Goal: Task Accomplishment & Management: Manage account settings

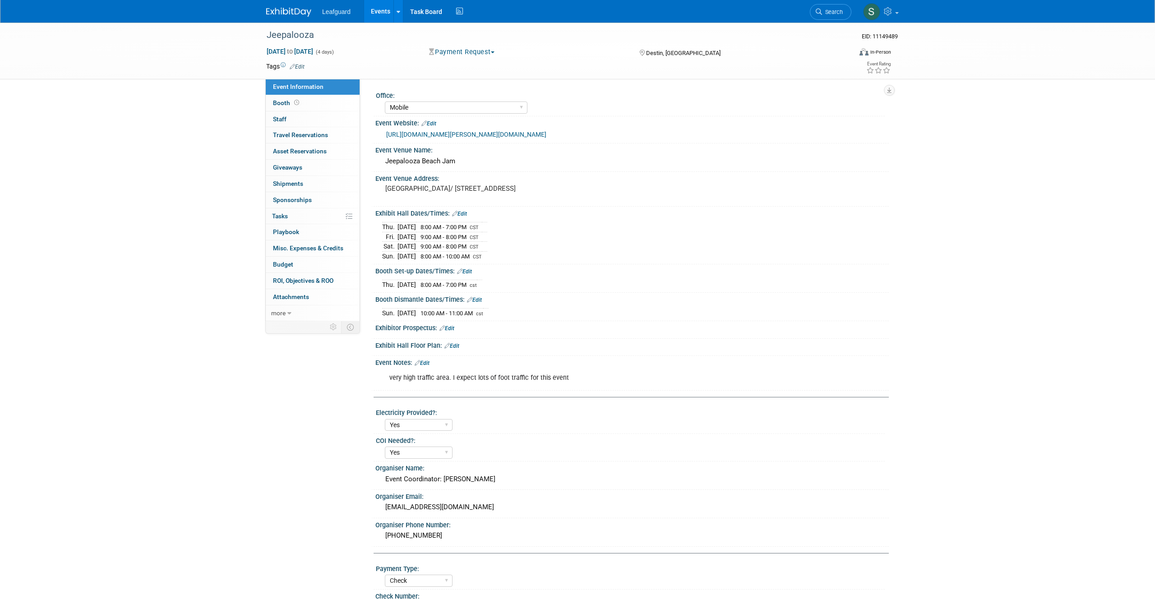
select select "Mobile"
select select "Yes"
select select "Check"
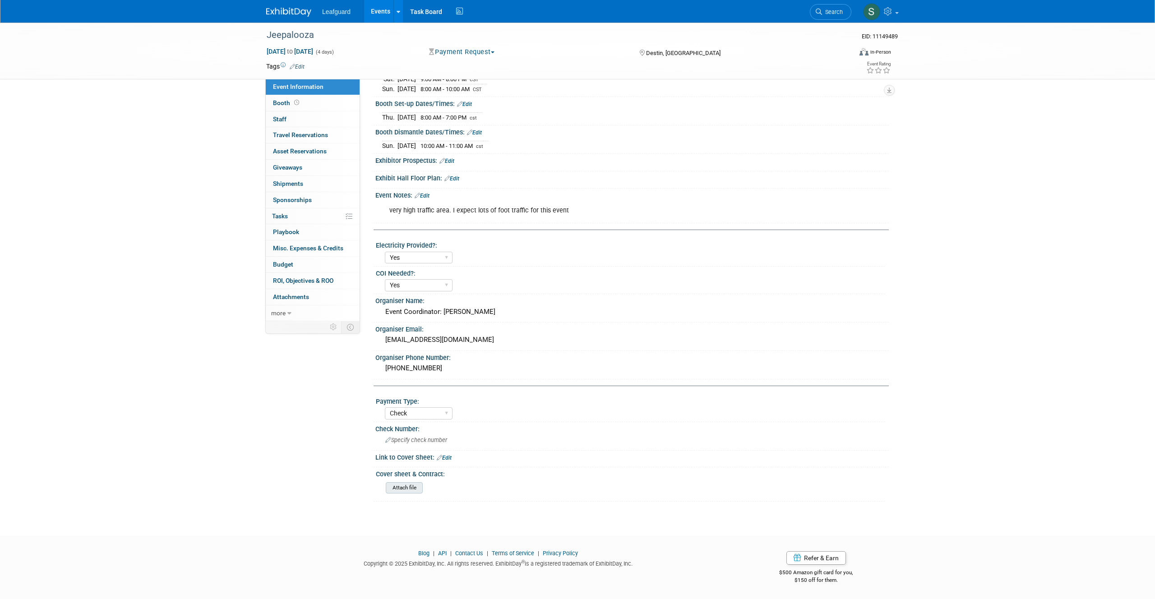
click at [406, 488] on input "file" at bounding box center [361, 488] width 123 height 10
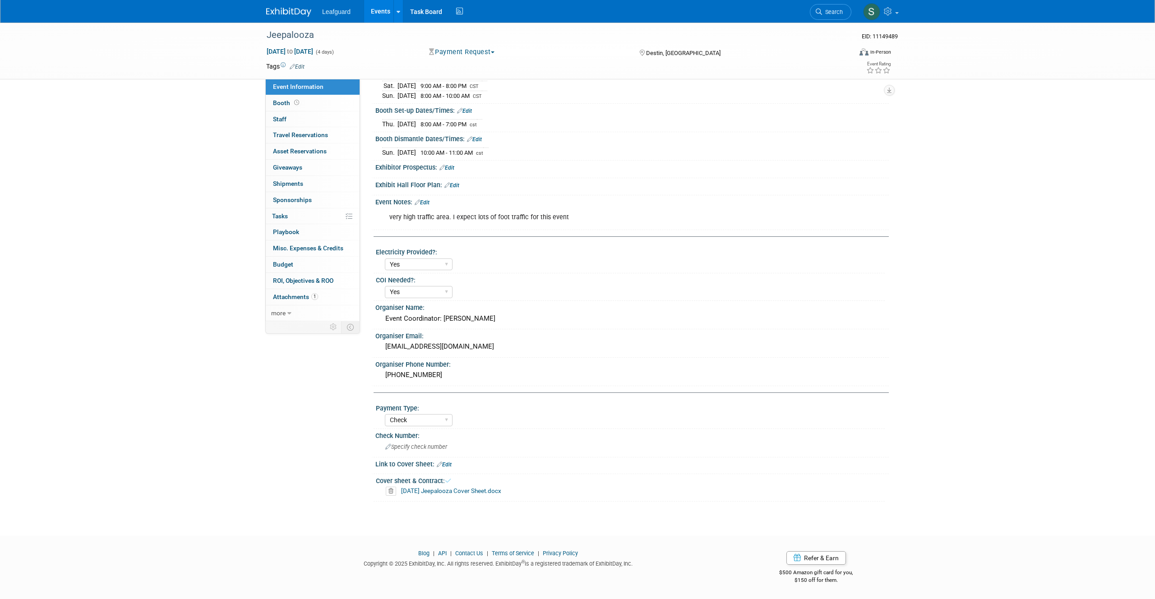
click at [426, 492] on link "[DATE] Jeepalooza Cover Sheet.docx" at bounding box center [451, 490] width 100 height 7
click at [391, 493] on icon at bounding box center [391, 491] width 10 height 9
click at [380, 525] on link "Yes" at bounding box center [381, 526] width 26 height 14
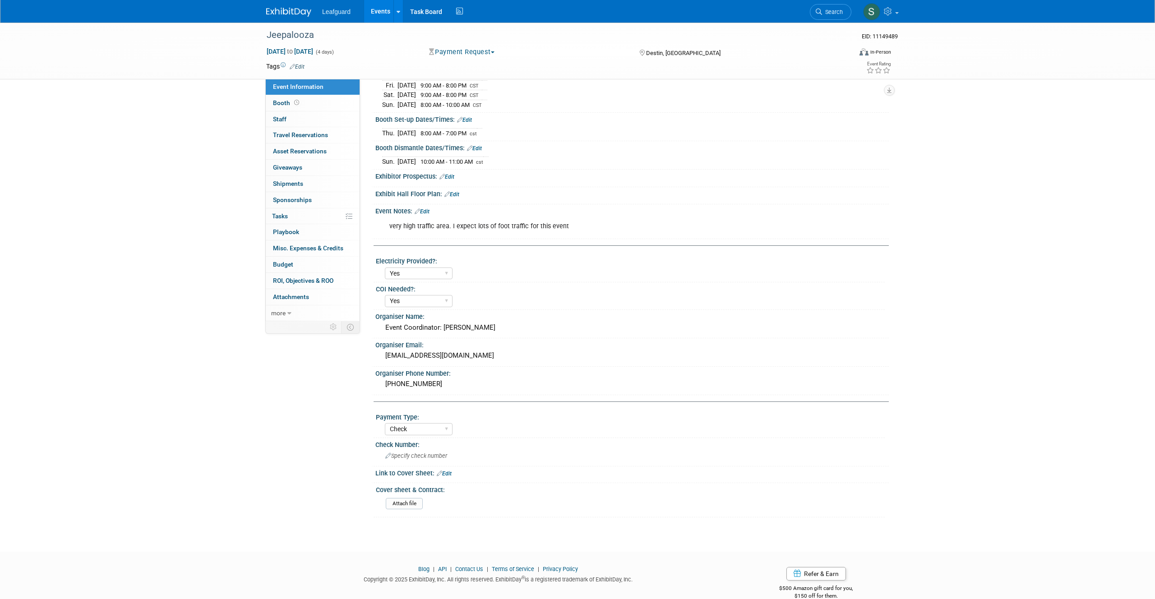
scroll to position [167, 0]
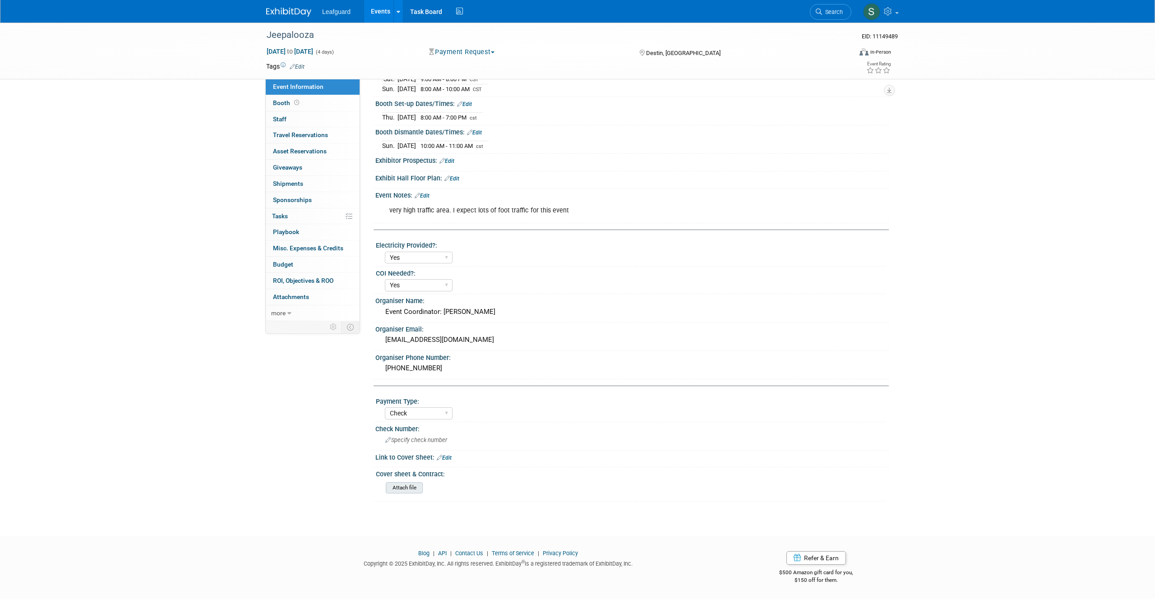
click at [400, 487] on input "file" at bounding box center [361, 488] width 123 height 10
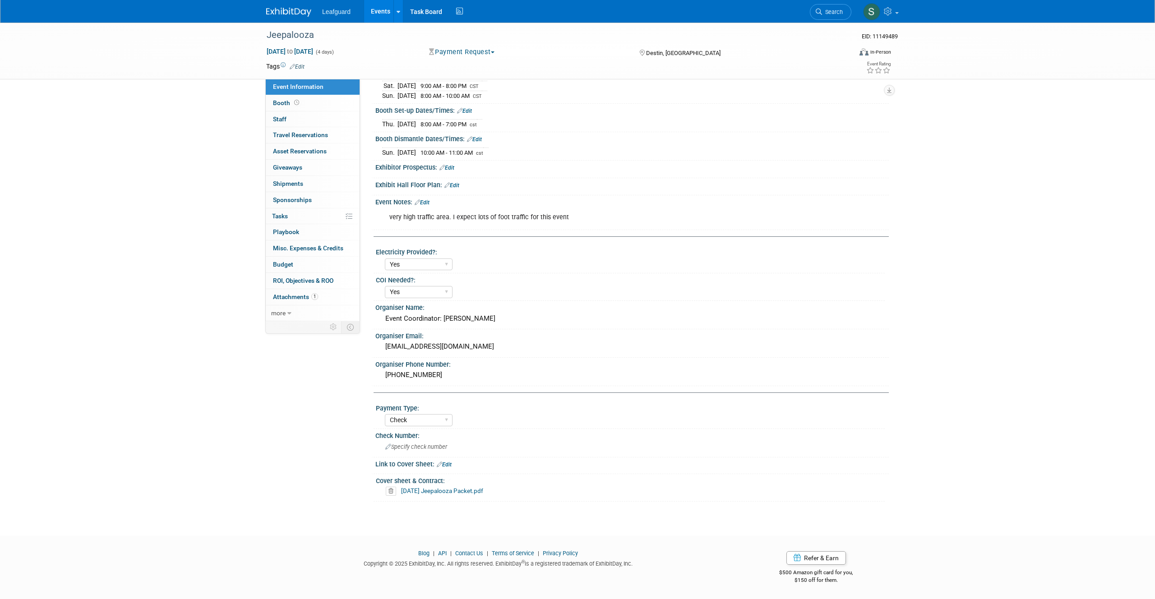
scroll to position [161, 0]
click at [285, 101] on span "Booth" at bounding box center [287, 102] width 28 height 7
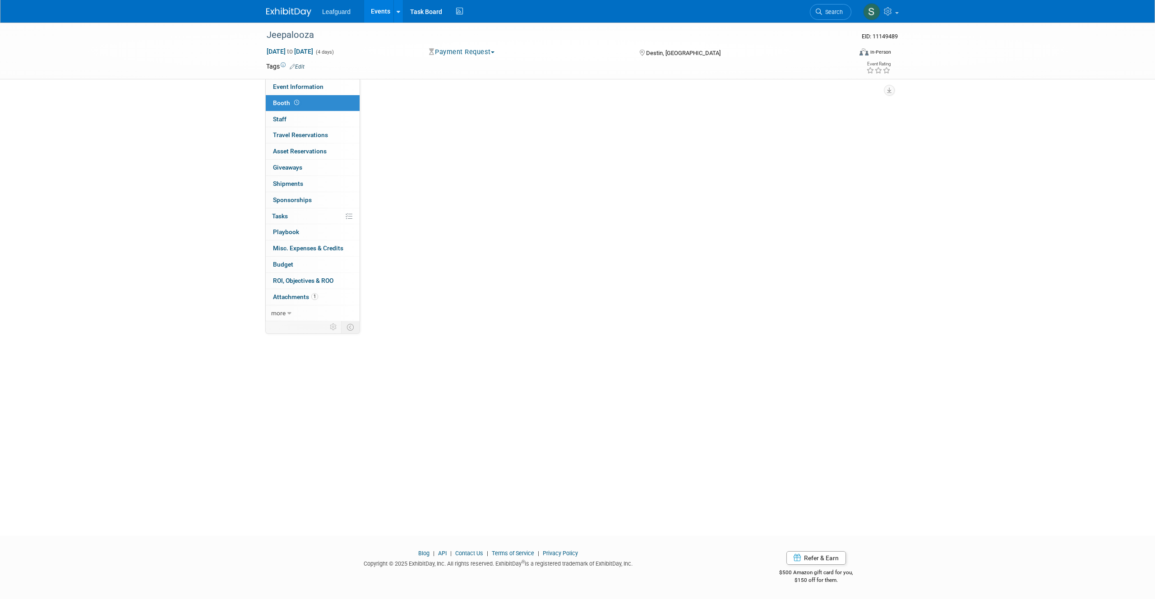
scroll to position [0, 0]
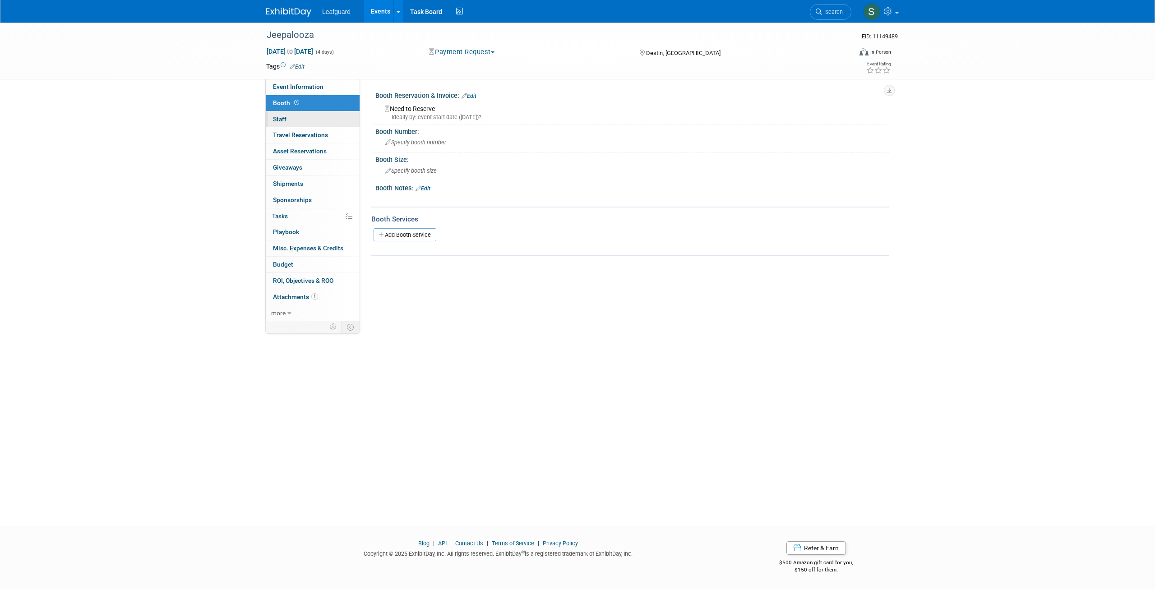
click at [285, 115] on span "Staff 0" at bounding box center [280, 118] width 14 height 7
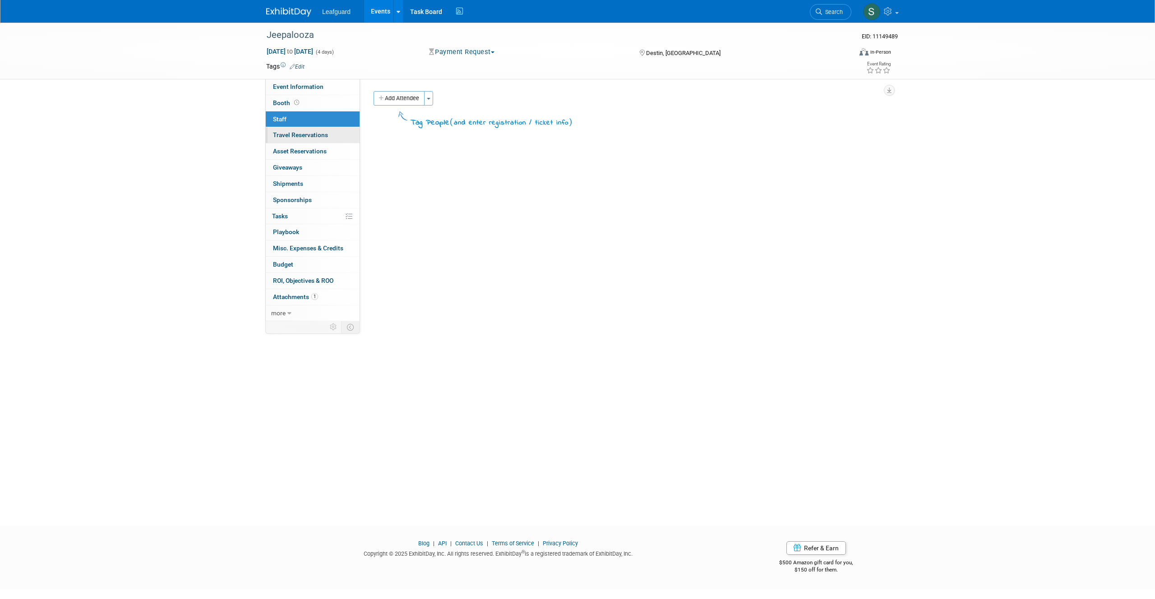
click at [286, 131] on span "Travel Reservations 0" at bounding box center [300, 134] width 55 height 7
click at [328, 156] on link "0 Asset Reservations 0" at bounding box center [313, 151] width 94 height 16
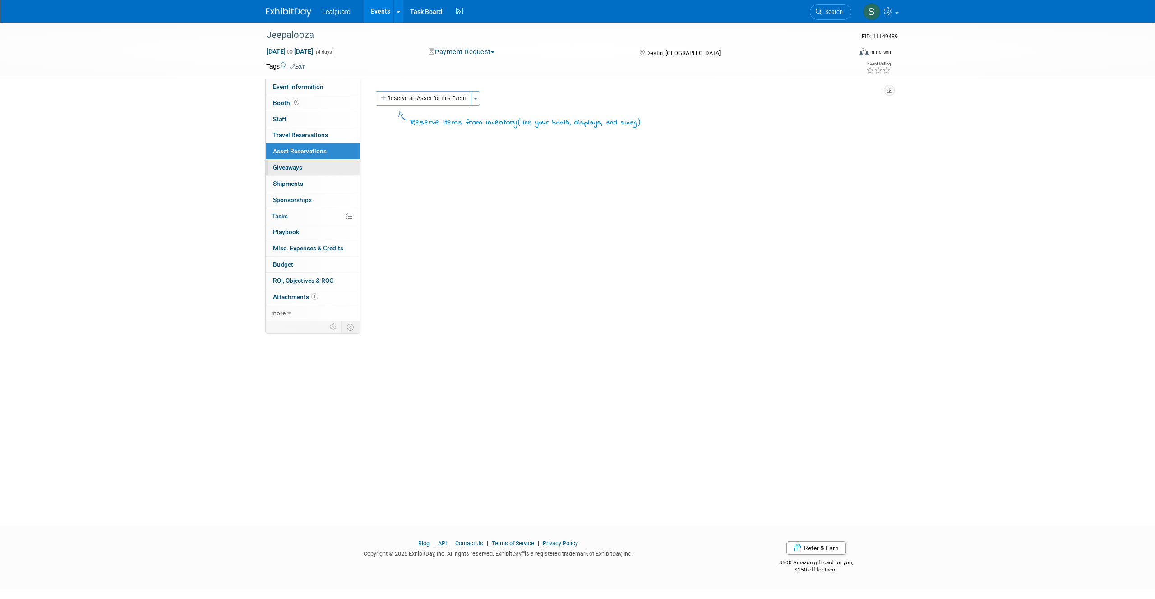
click at [325, 164] on link "0 Giveaways 0" at bounding box center [313, 168] width 94 height 16
click at [420, 99] on link "Add Giveaway" at bounding box center [400, 98] width 52 height 14
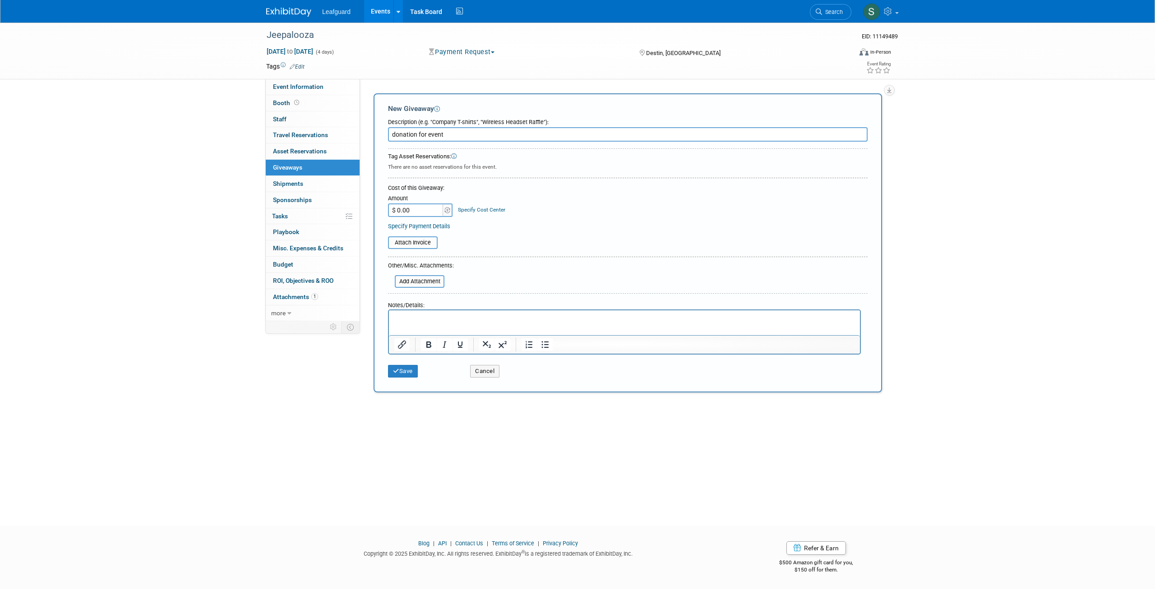
type input "donation for event"
click at [403, 208] on input "$ 0.00" at bounding box center [416, 210] width 56 height 14
type input "$ 100.00"
click at [461, 318] on p "Rich Text Area. Press ALT-0 for help." at bounding box center [624, 318] width 461 height 9
click at [410, 375] on button "Save" at bounding box center [403, 371] width 30 height 13
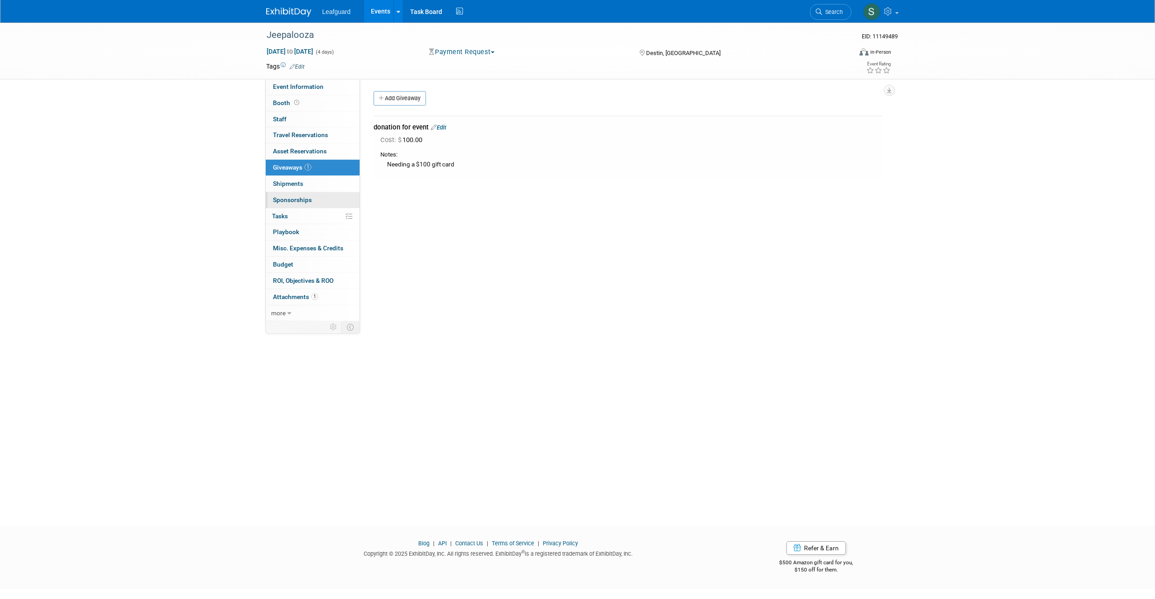
click at [309, 199] on span "Sponsorships 0" at bounding box center [292, 199] width 39 height 7
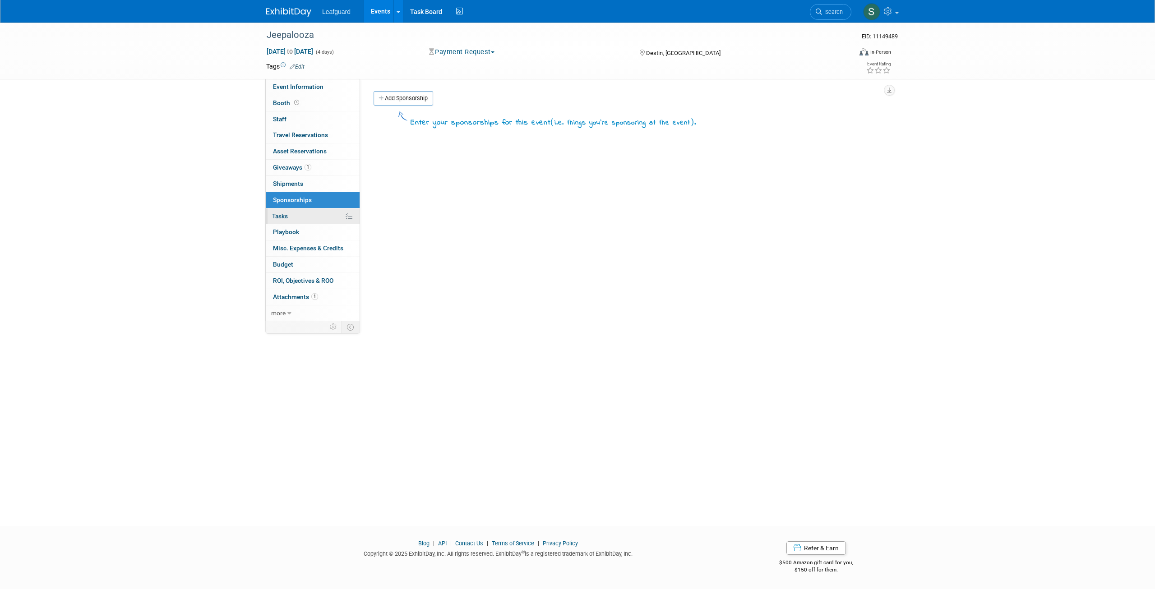
click at [308, 211] on link "0% Tasks 0%" at bounding box center [313, 216] width 94 height 16
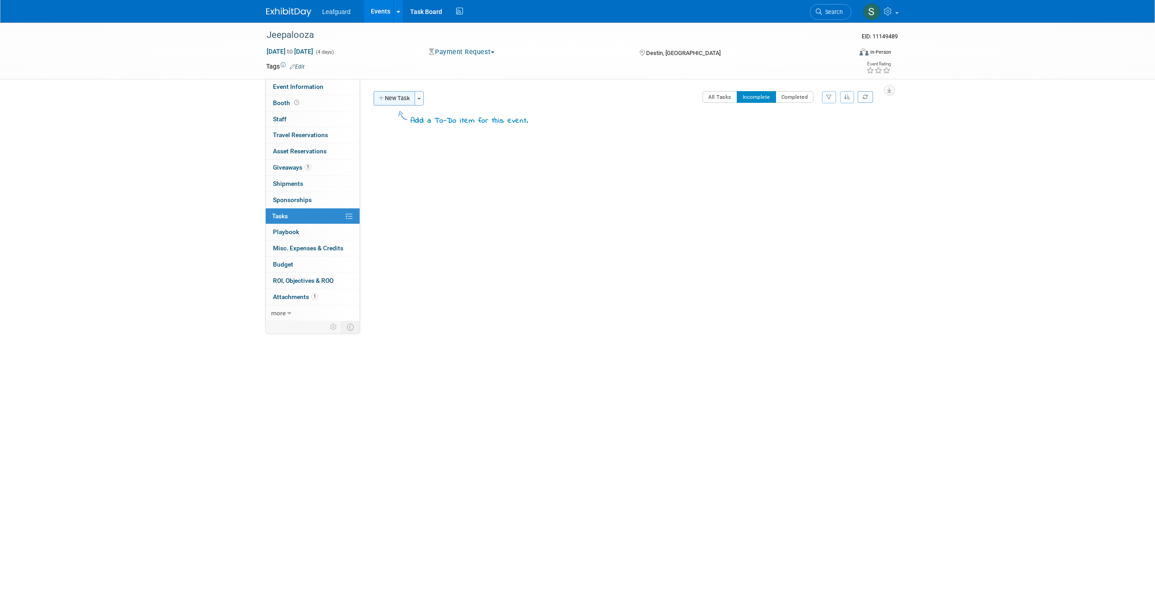
click at [397, 96] on button "New Task" at bounding box center [395, 98] width 42 height 14
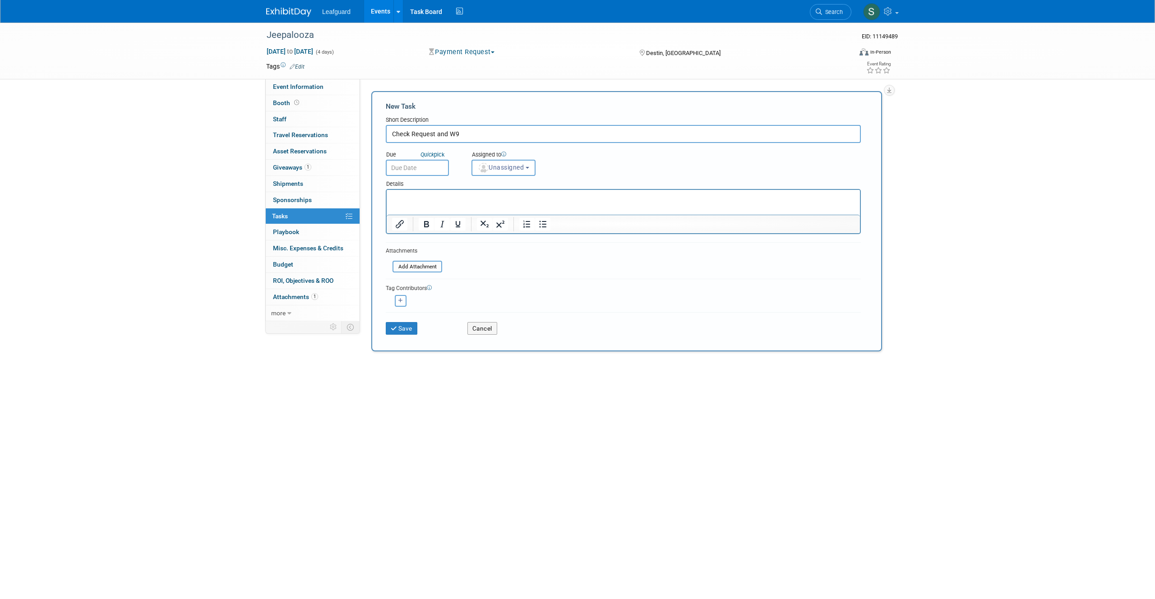
type input "Check Request and W9"
click at [428, 165] on input "text" at bounding box center [417, 168] width 63 height 16
click at [435, 272] on span "19" at bounding box center [435, 268] width 18 height 18
type input "[DATE]"
click at [503, 170] on span "Unassigned" at bounding box center [501, 167] width 46 height 7
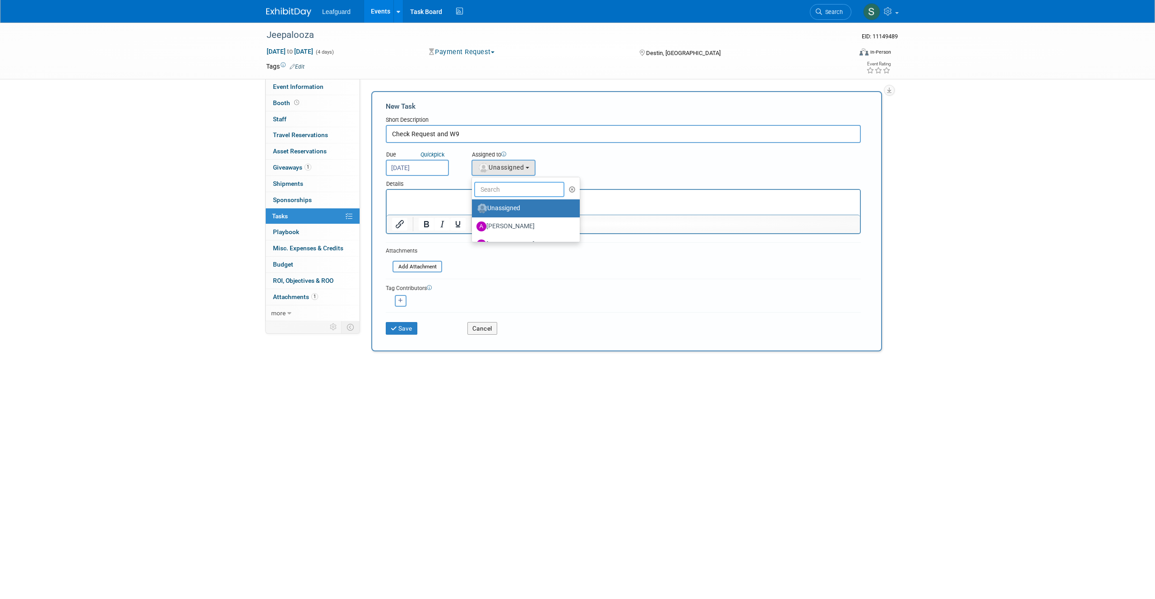
click at [514, 189] on input "text" at bounding box center [519, 189] width 90 height 15
type input "ve"
click at [525, 208] on label "[PERSON_NAME] (me)" at bounding box center [523, 208] width 94 height 14
click at [473, 208] on input "[PERSON_NAME] (me)" at bounding box center [470, 207] width 6 height 6
select select "fca77dfd-63be-4016-9287-4b3e65ababd2"
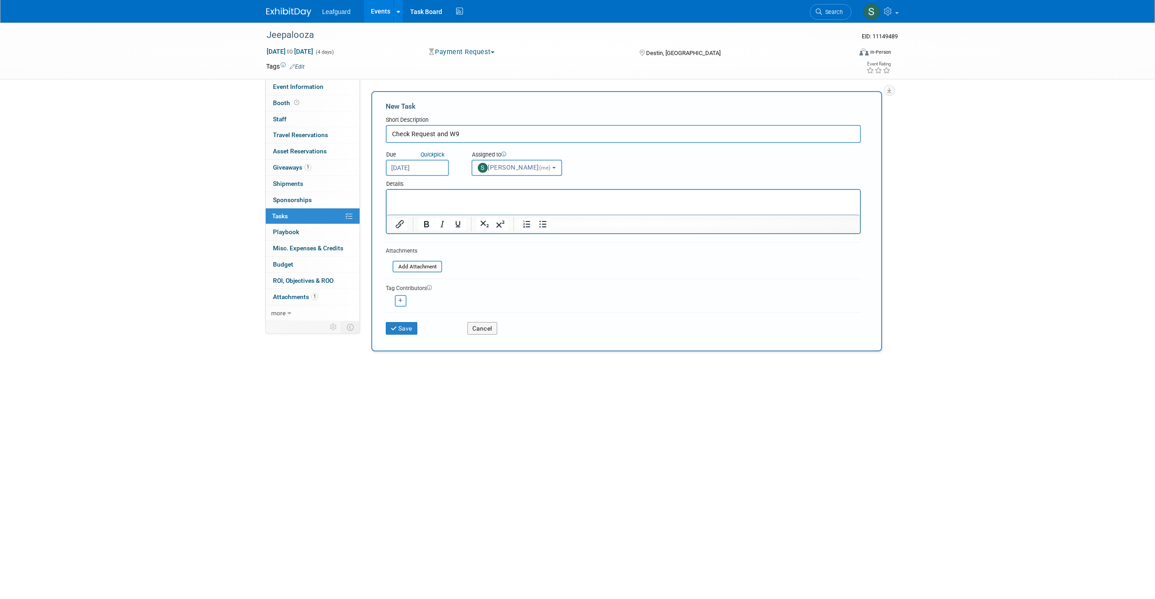
click at [495, 203] on html at bounding box center [623, 196] width 473 height 13
click at [405, 328] on button "Save" at bounding box center [402, 328] width 32 height 13
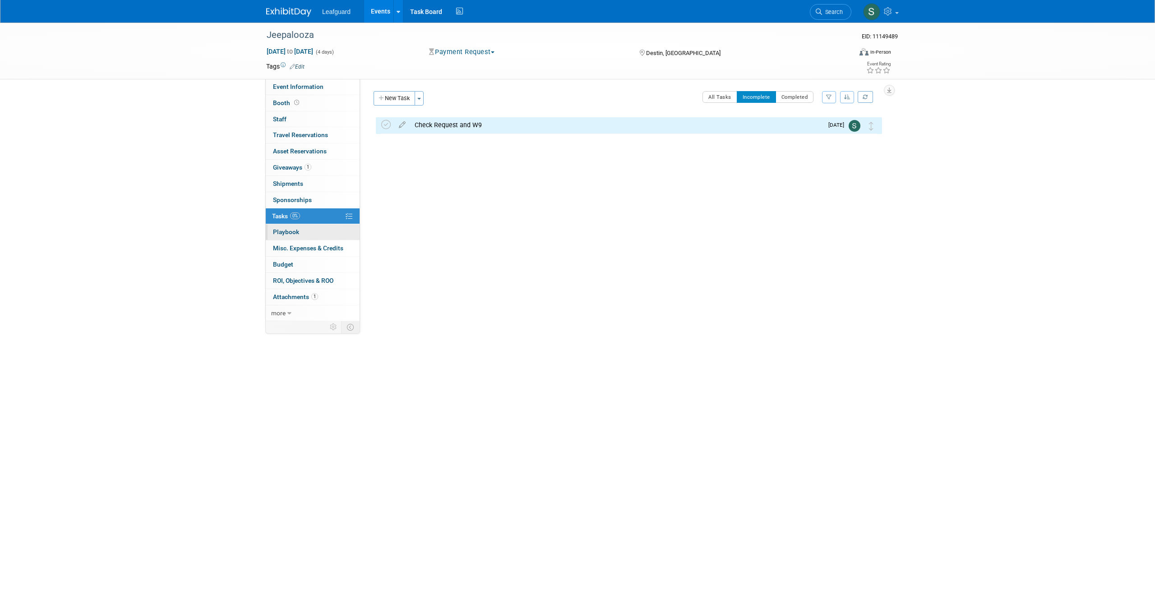
click at [326, 234] on link "0 Playbook 0" at bounding box center [313, 232] width 94 height 16
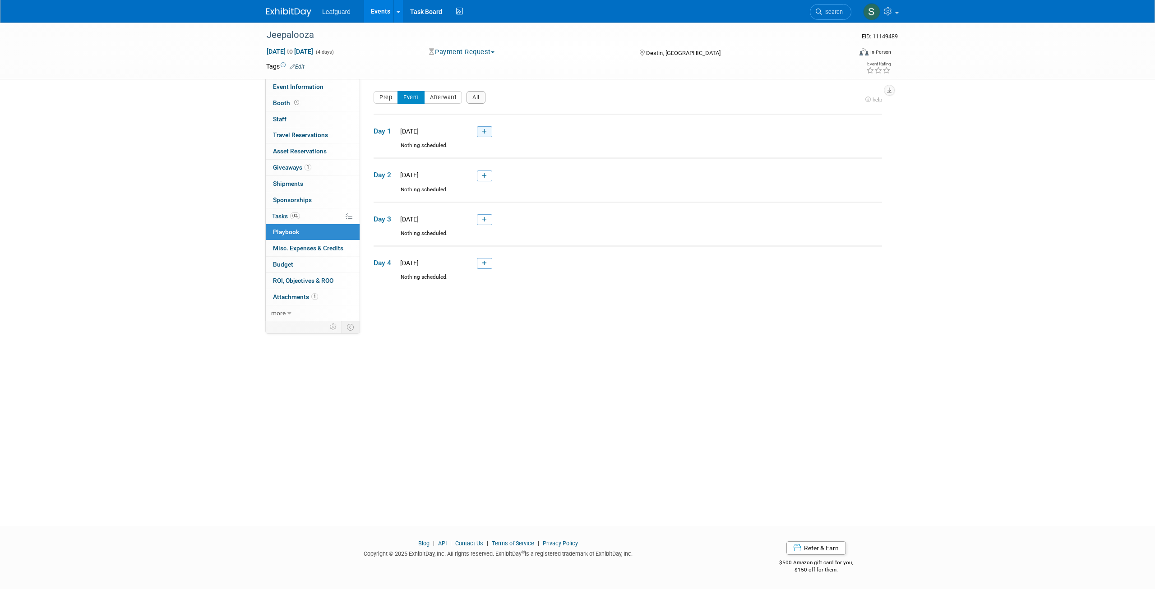
click at [490, 135] on link at bounding box center [484, 131] width 15 height 11
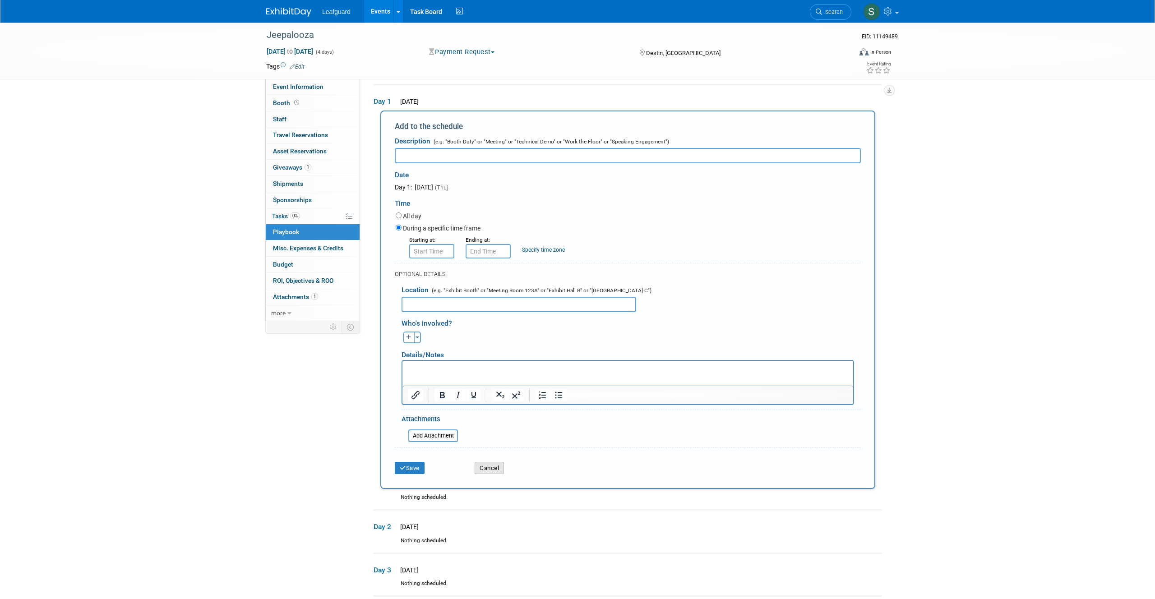
click at [483, 470] on button "Cancel" at bounding box center [489, 468] width 29 height 13
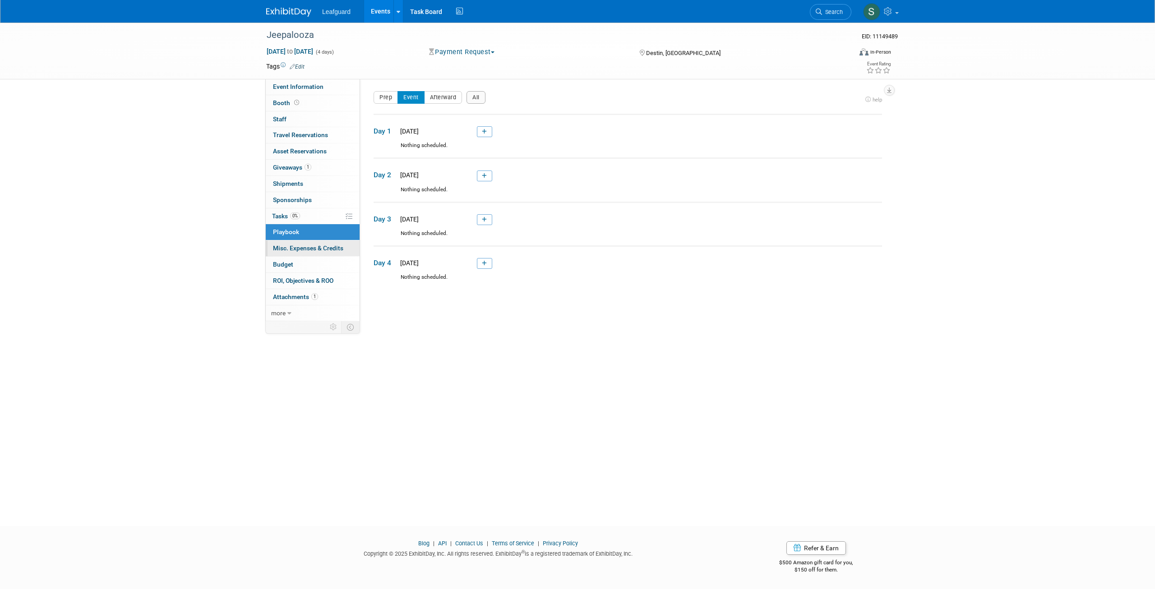
click at [301, 244] on link "0 Misc. Expenses & Credits 0" at bounding box center [313, 248] width 94 height 16
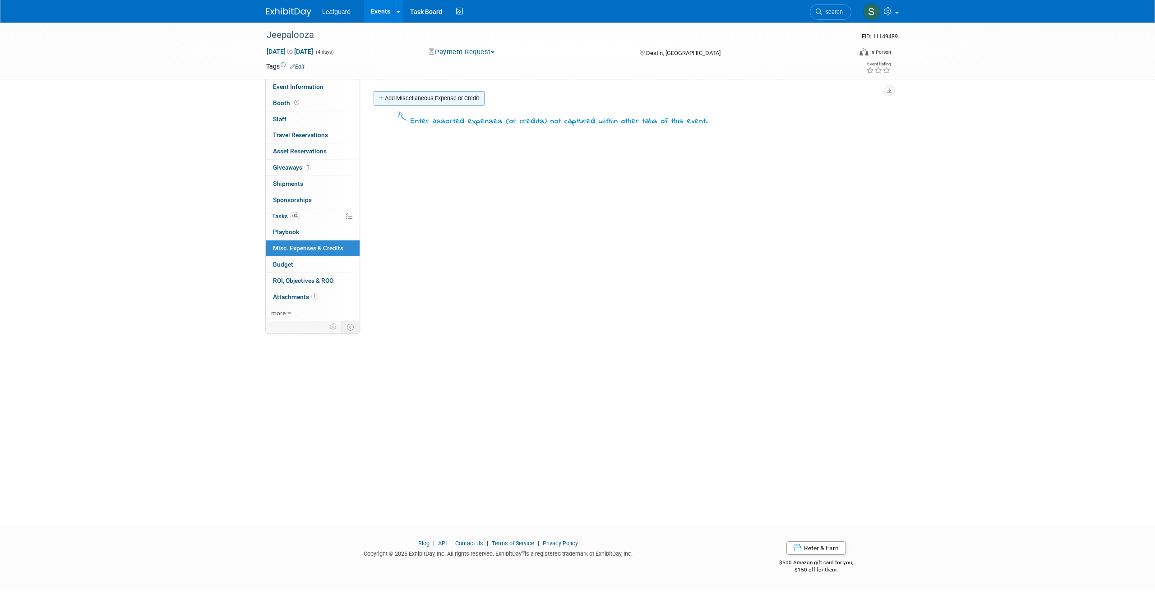
click at [409, 98] on link "Add Miscellaneous Expense or Credit" at bounding box center [429, 98] width 111 height 14
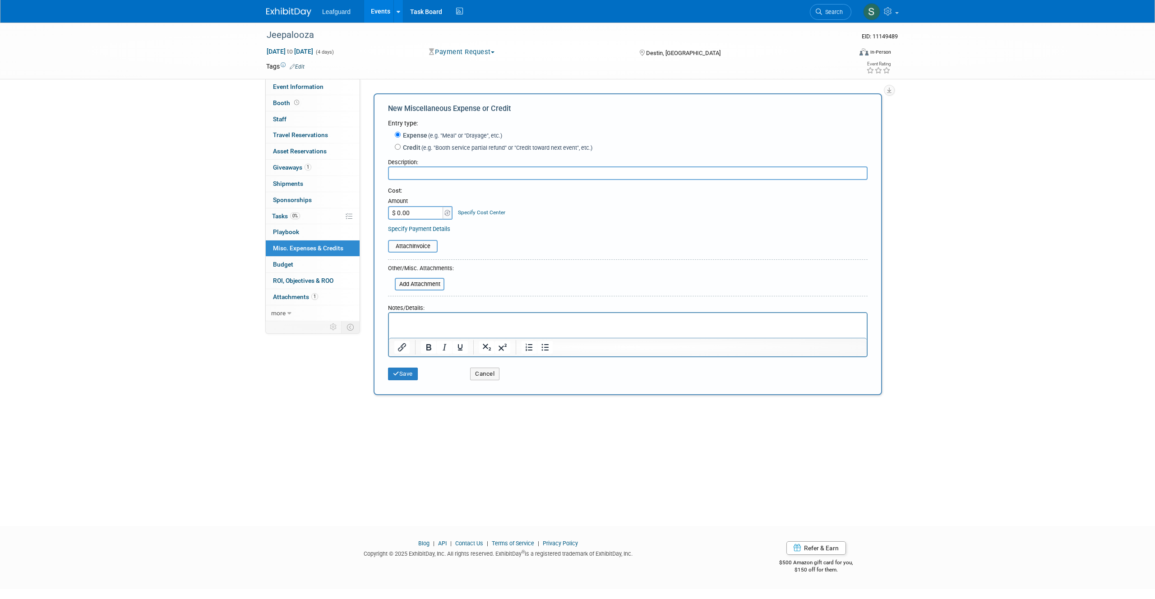
drag, startPoint x: 421, startPoint y: 214, endPoint x: 390, endPoint y: 215, distance: 31.1
click at [390, 215] on input "$ 0.00" at bounding box center [416, 213] width 56 height 14
drag, startPoint x: 424, startPoint y: 214, endPoint x: 385, endPoint y: 213, distance: 39.7
click at [385, 213] on div "New Miscellaneous Expense or Credit Entry type: Expense (e.g. "Meal" or "Drayag…" at bounding box center [628, 244] width 508 height 302
type input "$ 180.00"
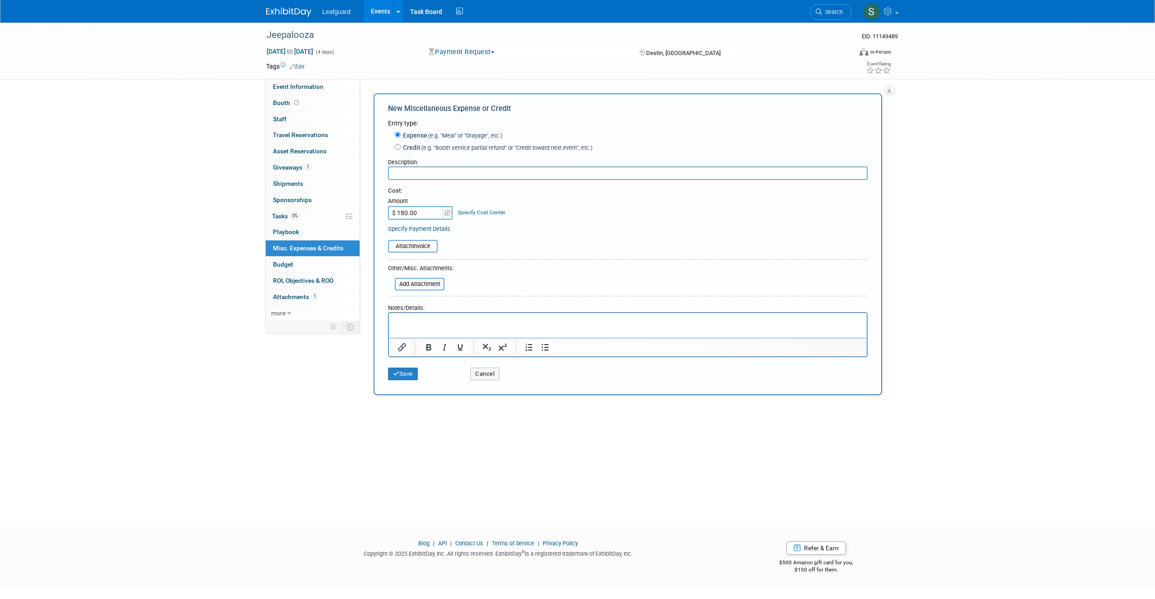
click at [463, 172] on input "text" at bounding box center [628, 173] width 480 height 14
type input "per deim for 2 employees"
click at [445, 319] on p "Rich Text Area. Press ALT-0 for help." at bounding box center [627, 321] width 467 height 9
click at [406, 371] on button "Save" at bounding box center [403, 374] width 30 height 13
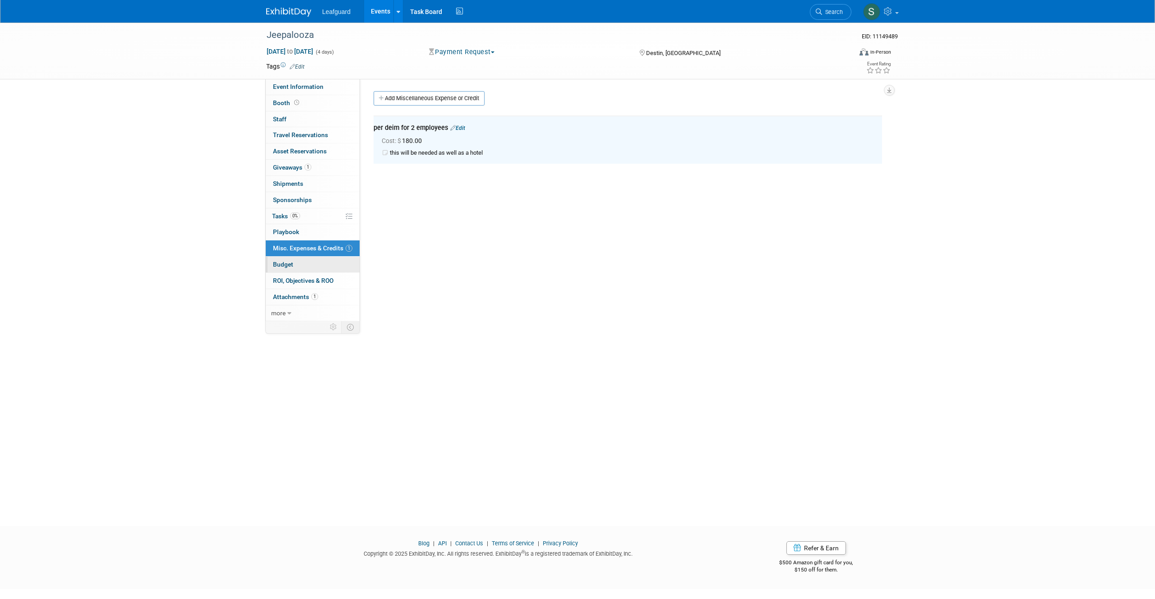
click at [299, 263] on link "Budget" at bounding box center [313, 265] width 94 height 16
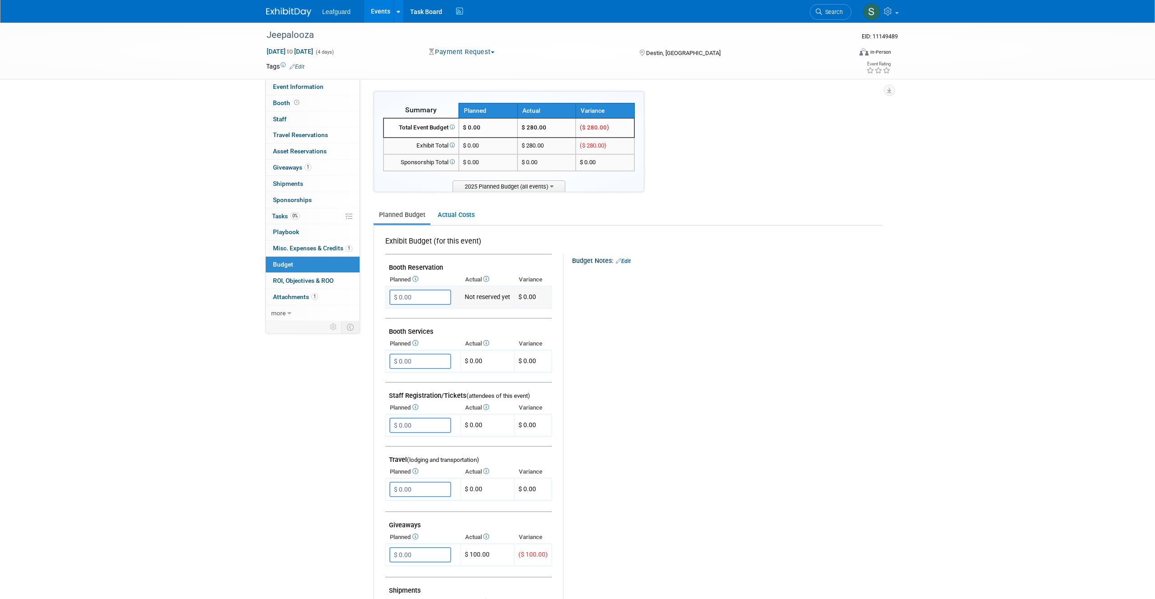
click at [431, 296] on input "$ 0.00" at bounding box center [420, 297] width 62 height 15
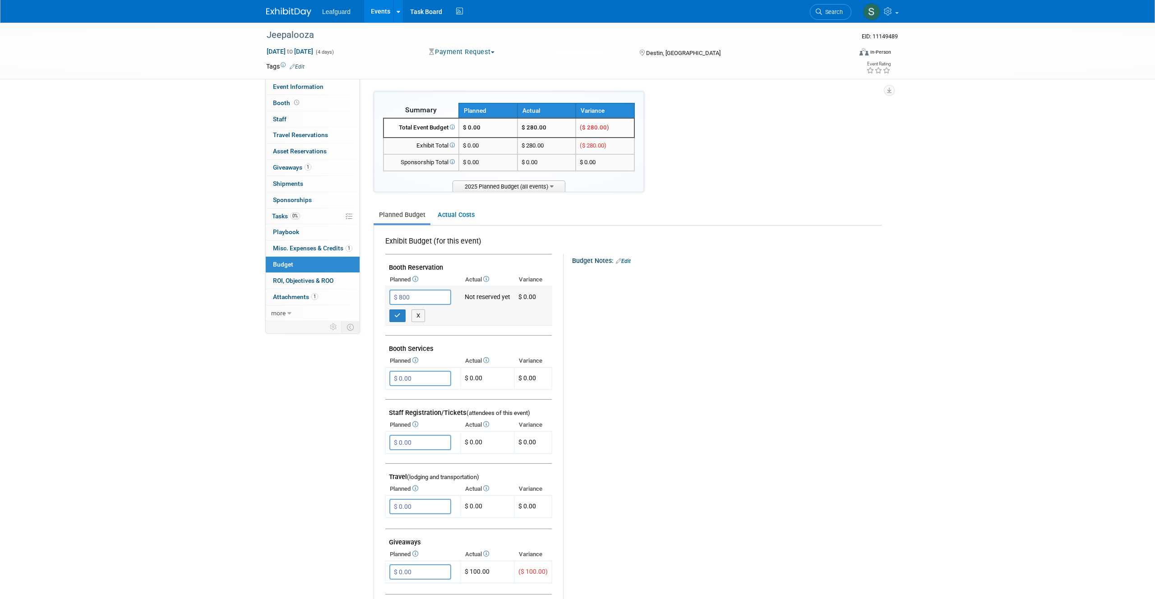
scroll to position [1, 0]
click at [427, 379] on input "$ 0.00" at bounding box center [420, 376] width 62 height 15
click at [425, 297] on input "$ 800.00" at bounding box center [420, 295] width 62 height 15
type input "$ 700.00"
click at [424, 380] on input "$ 0.00" at bounding box center [420, 376] width 62 height 15
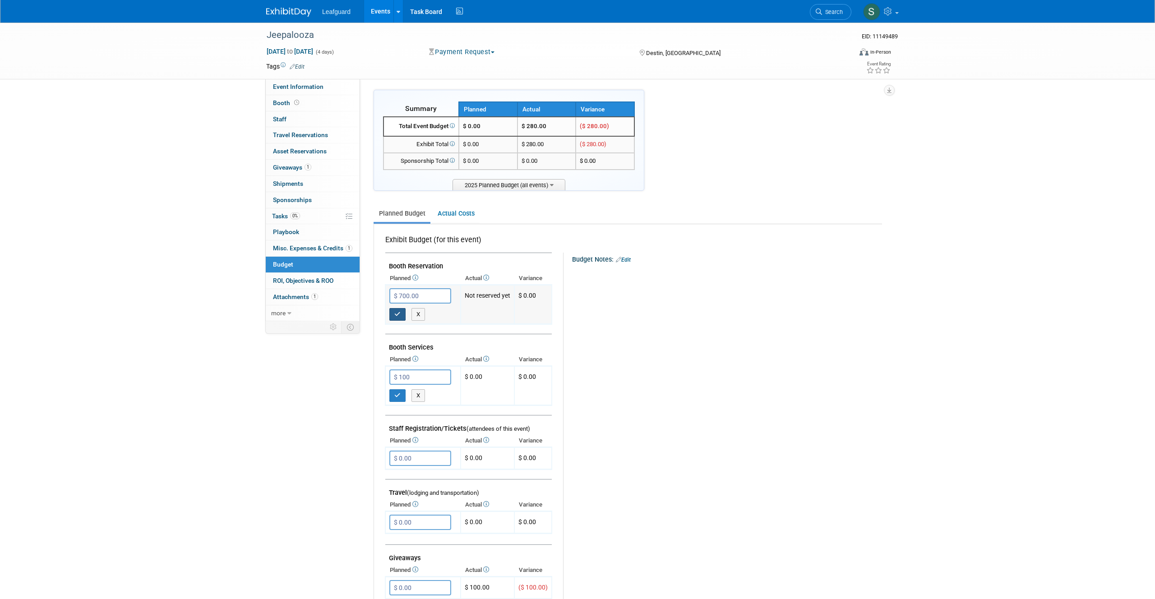
type input "$ 100.00"
drag, startPoint x: 396, startPoint y: 312, endPoint x: 417, endPoint y: 357, distance: 49.7
click at [396, 313] on icon "button" at bounding box center [397, 314] width 6 height 6
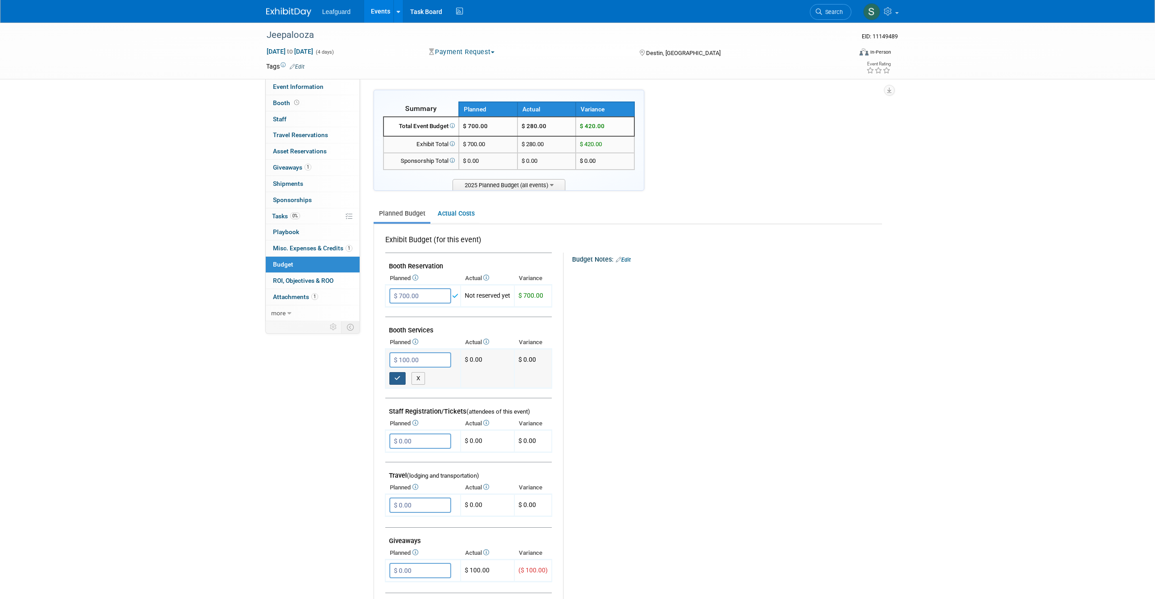
click at [399, 379] on icon "button" at bounding box center [397, 378] width 6 height 6
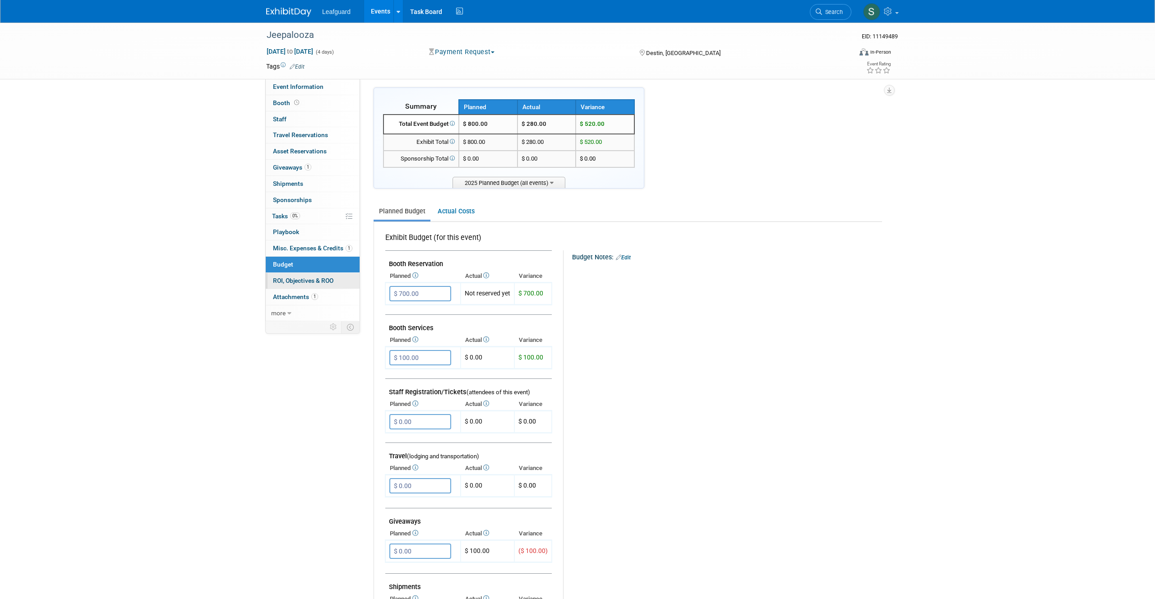
scroll to position [5, 0]
click at [318, 281] on span "ROI, Objectives & ROO 0" at bounding box center [303, 280] width 60 height 7
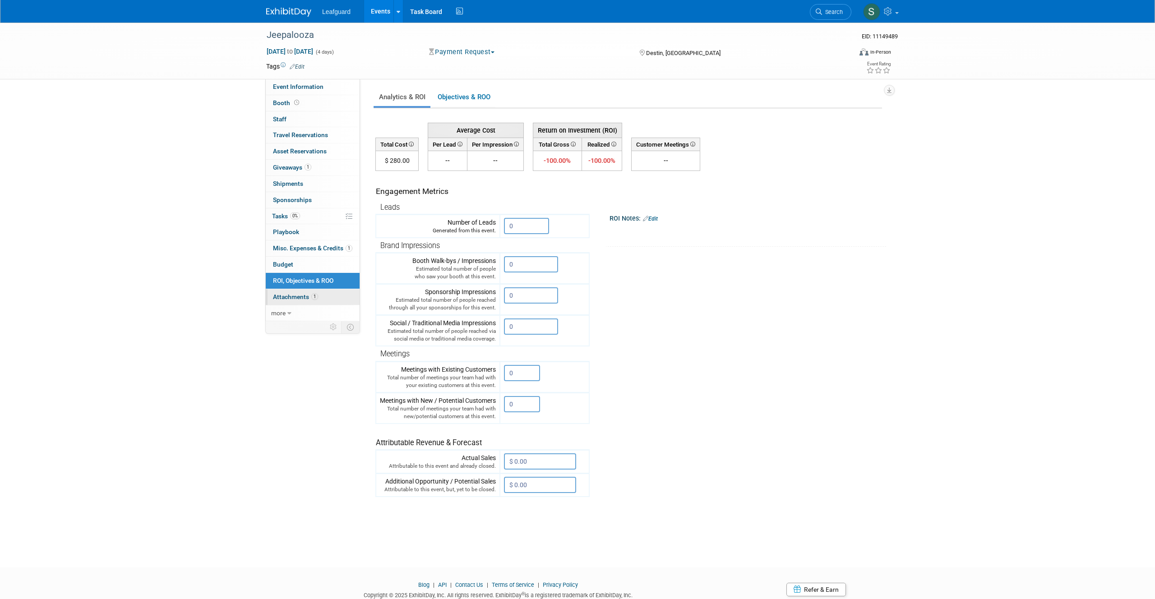
scroll to position [0, 0]
click at [290, 301] on link "1 Attachments 1" at bounding box center [313, 297] width 94 height 16
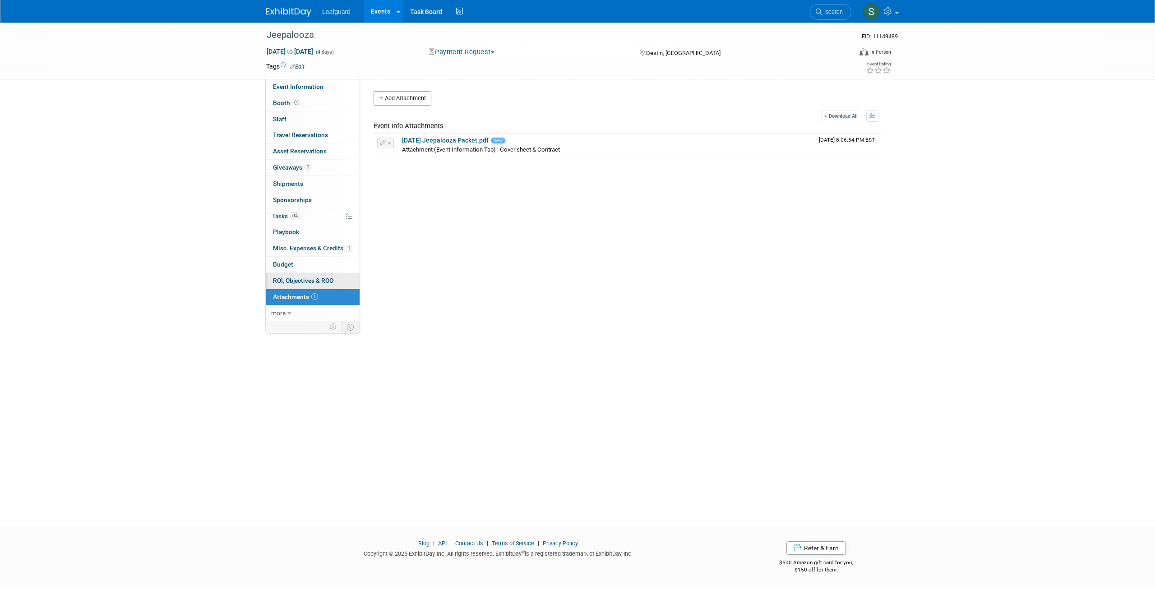
click at [295, 280] on span "ROI, Objectives & ROO 0" at bounding box center [303, 280] width 60 height 7
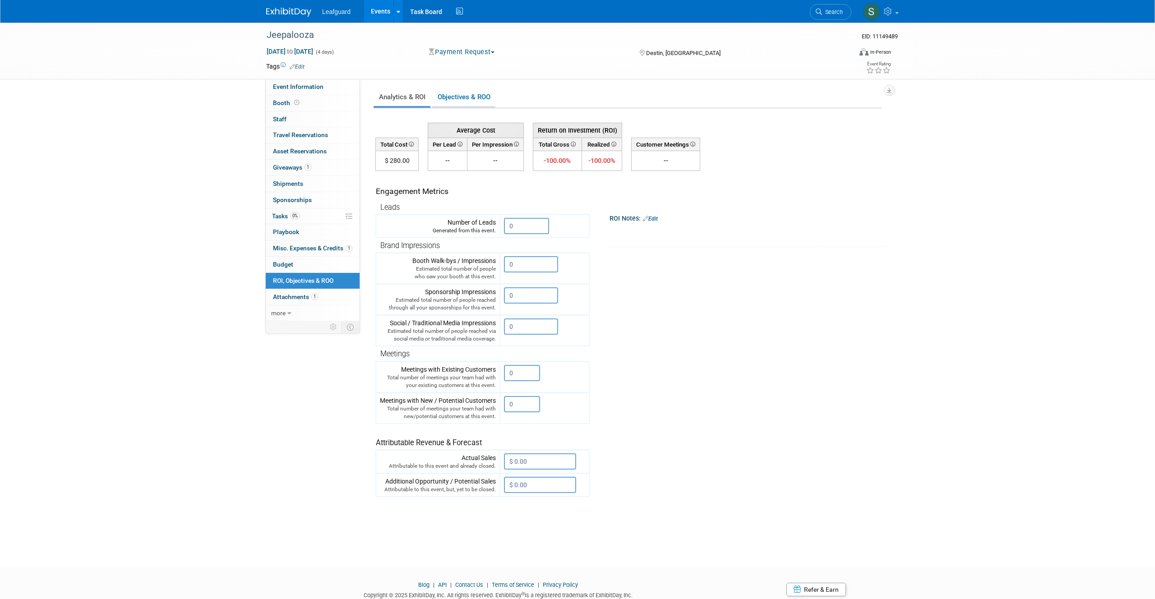
click at [458, 92] on link "Objectives & ROO 0" at bounding box center [463, 97] width 63 height 18
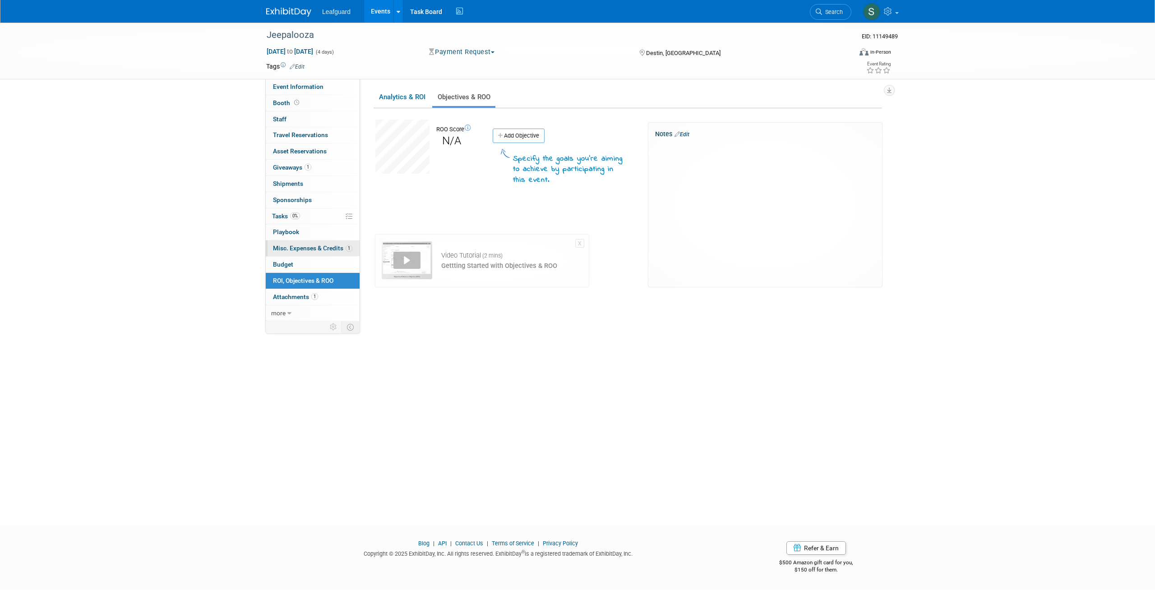
click at [304, 250] on span "Misc. Expenses & Credits 1" at bounding box center [312, 248] width 79 height 7
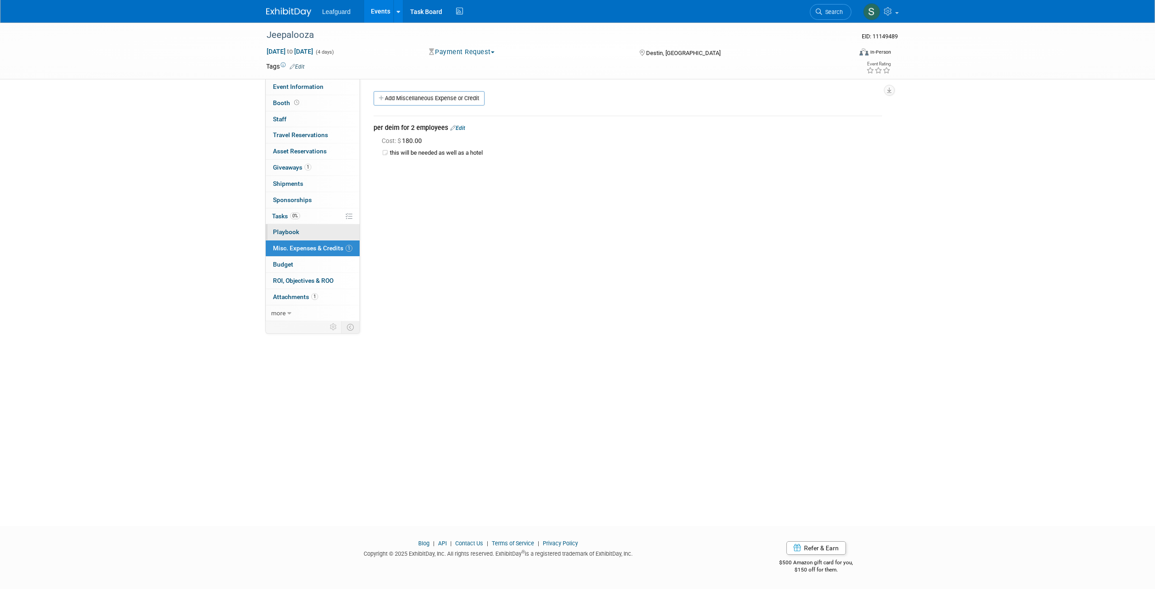
click at [314, 235] on link "0 Playbook 0" at bounding box center [313, 232] width 94 height 16
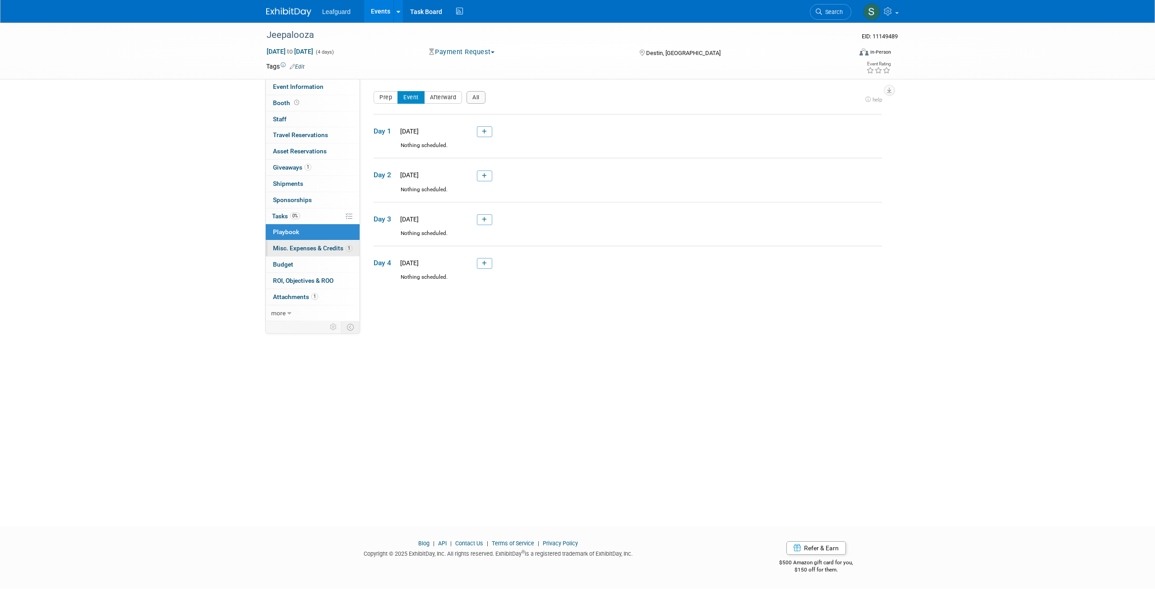
click at [311, 251] on span "Misc. Expenses & Credits 1" at bounding box center [312, 248] width 79 height 7
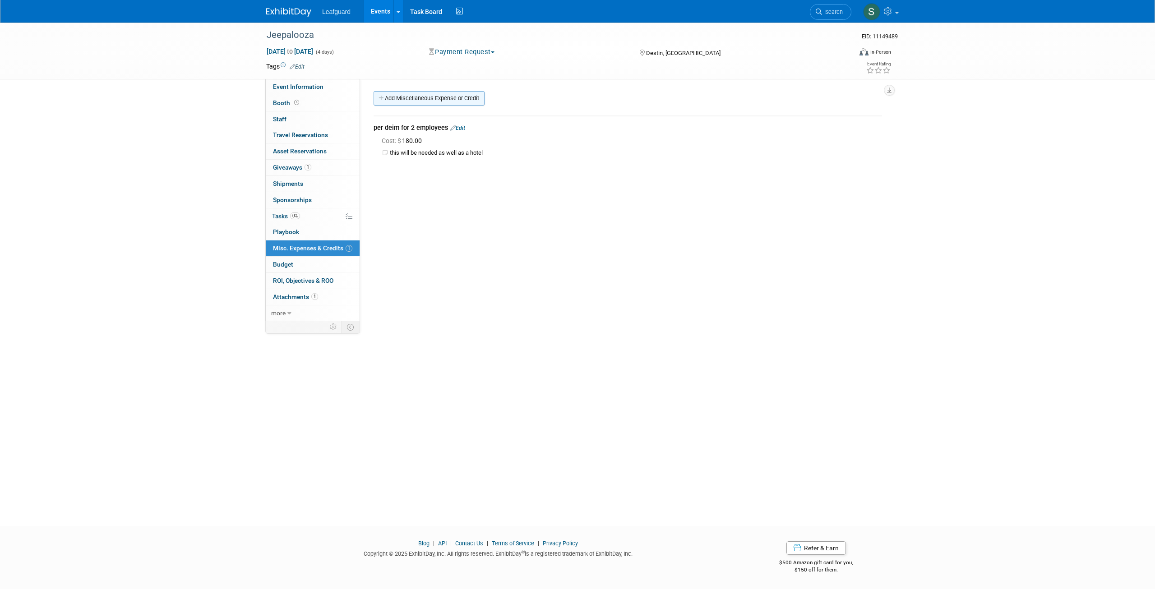
click at [438, 97] on link "Add Miscellaneous Expense or Credit" at bounding box center [429, 98] width 111 height 14
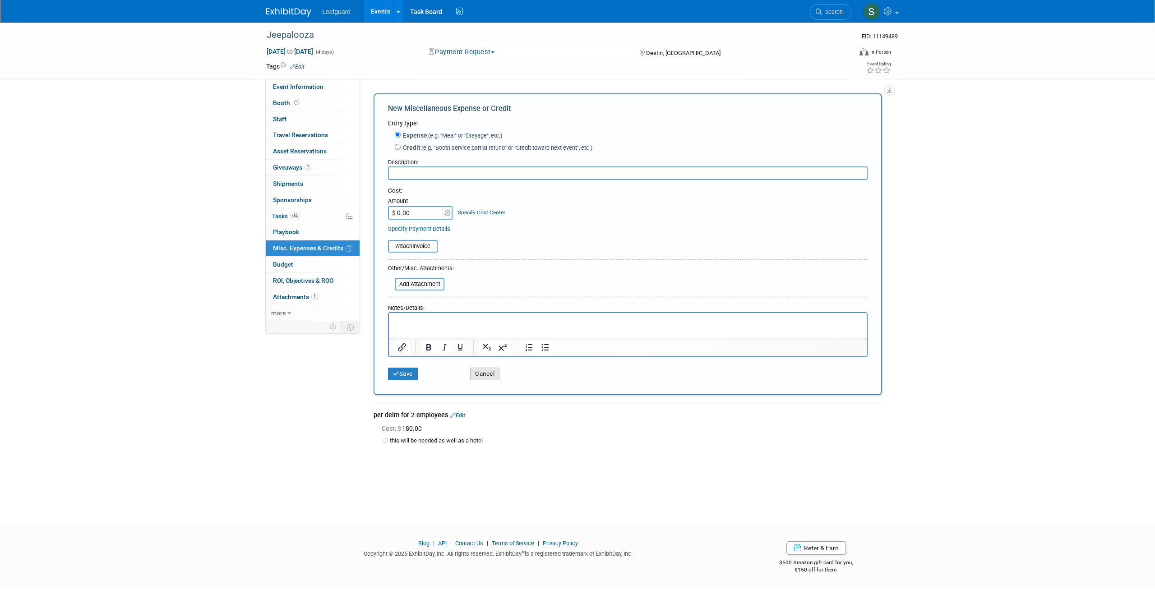
click at [481, 369] on button "Cancel" at bounding box center [484, 374] width 29 height 13
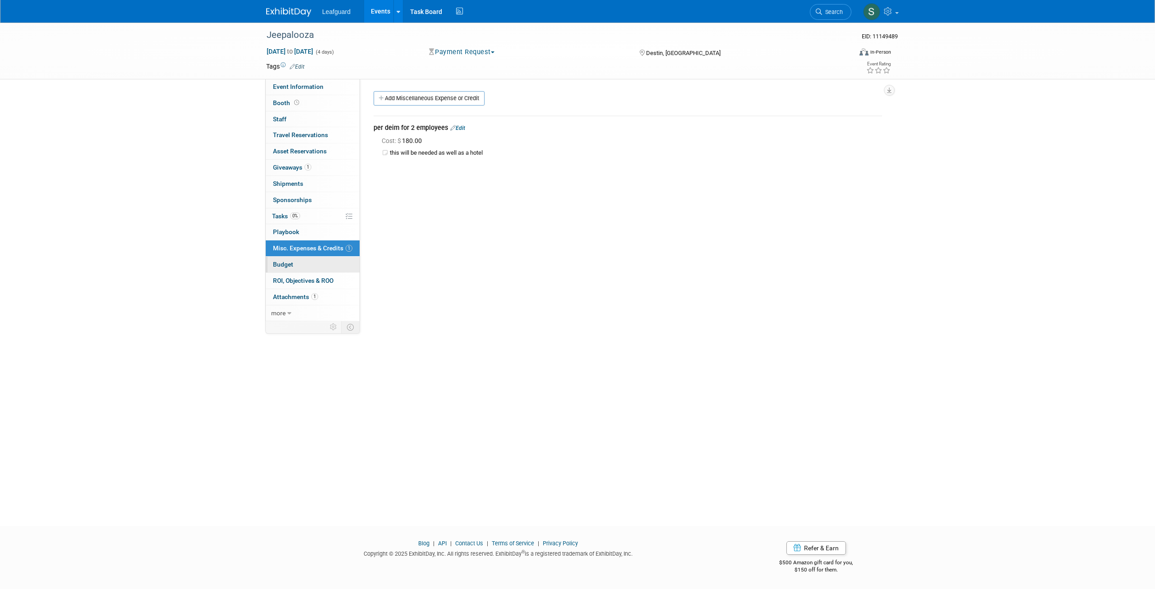
click at [291, 265] on span "Budget" at bounding box center [283, 264] width 20 height 7
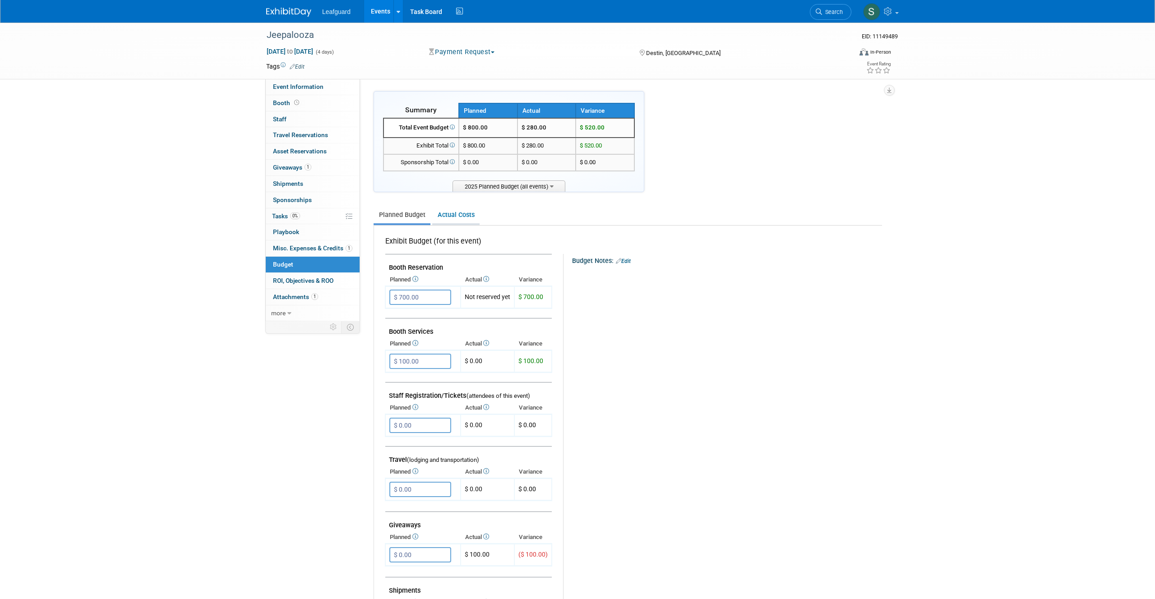
click at [444, 212] on link "Actual Costs" at bounding box center [455, 215] width 47 height 17
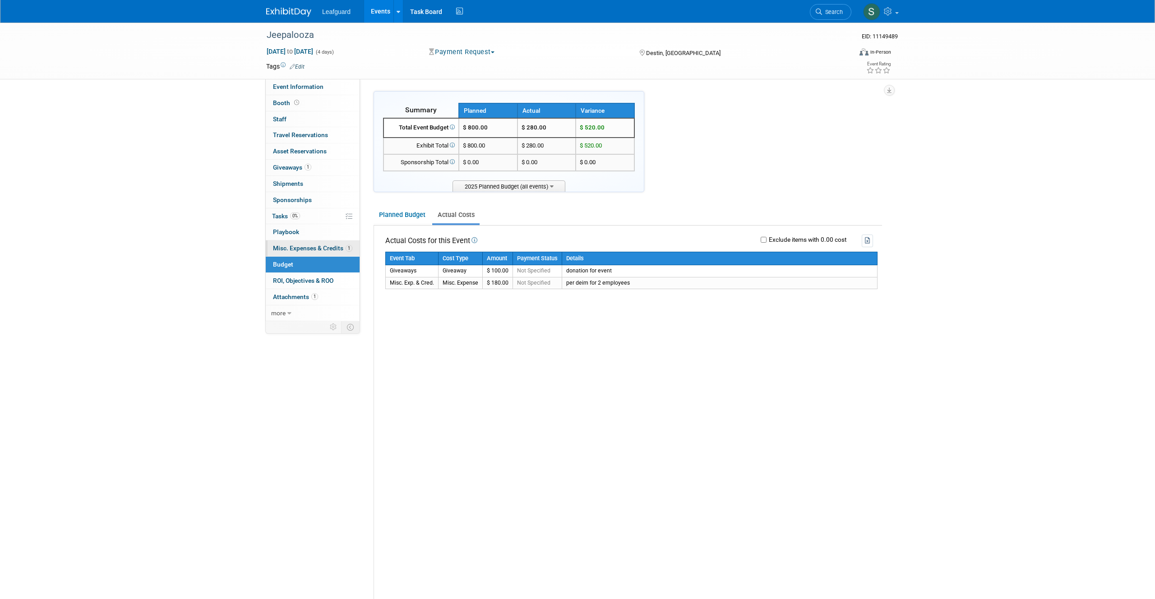
click at [309, 249] on span "Misc. Expenses & Credits 1" at bounding box center [312, 248] width 79 height 7
